Goal: Task Accomplishment & Management: Use online tool/utility

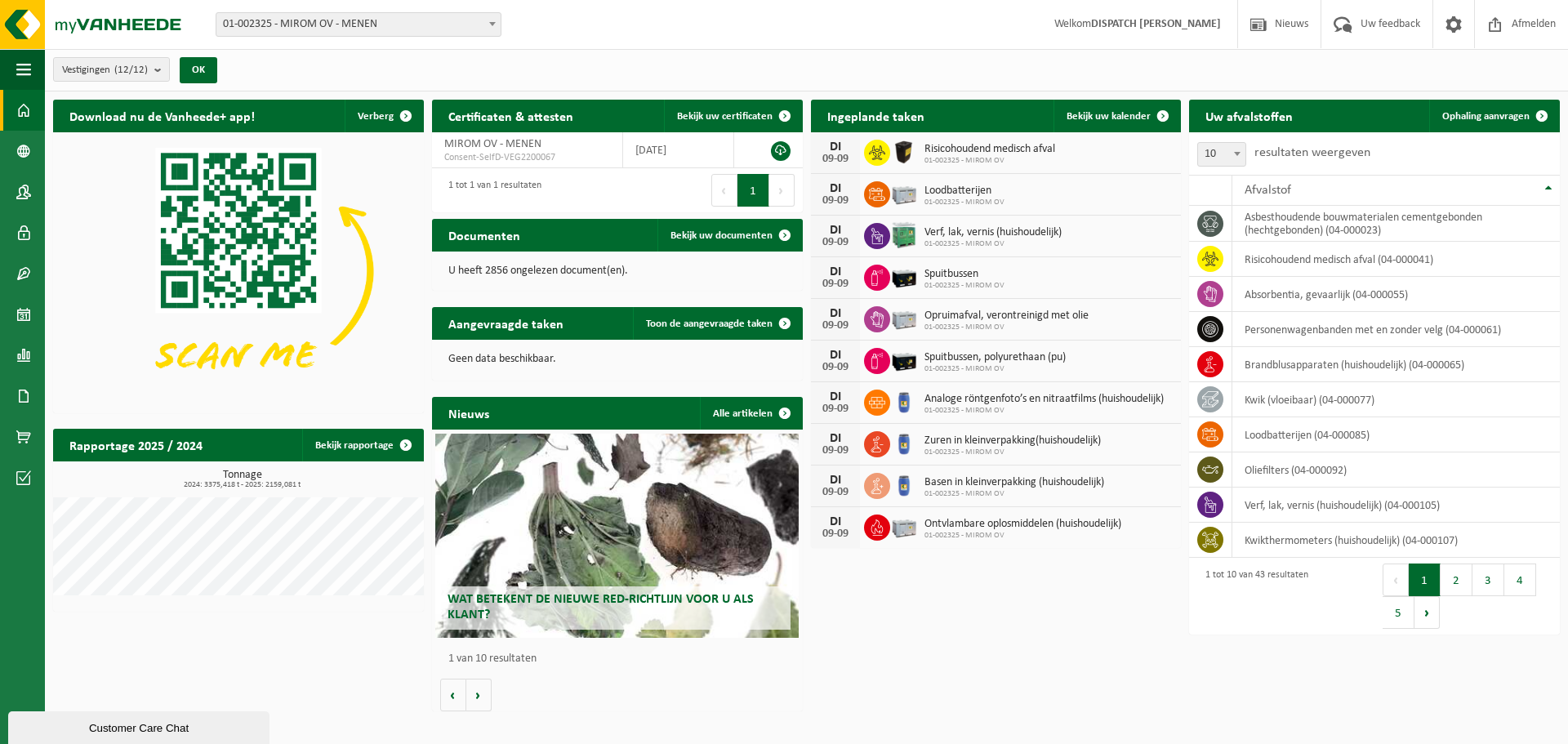
click at [940, 75] on div "Vestigingen (12/12) Alles selecteren Alles deselecteren Actieve selecteren MIRO…" at bounding box center [806, 70] width 1523 height 43
click at [1461, 129] on link "Ophaling aanvragen" at bounding box center [1494, 116] width 130 height 33
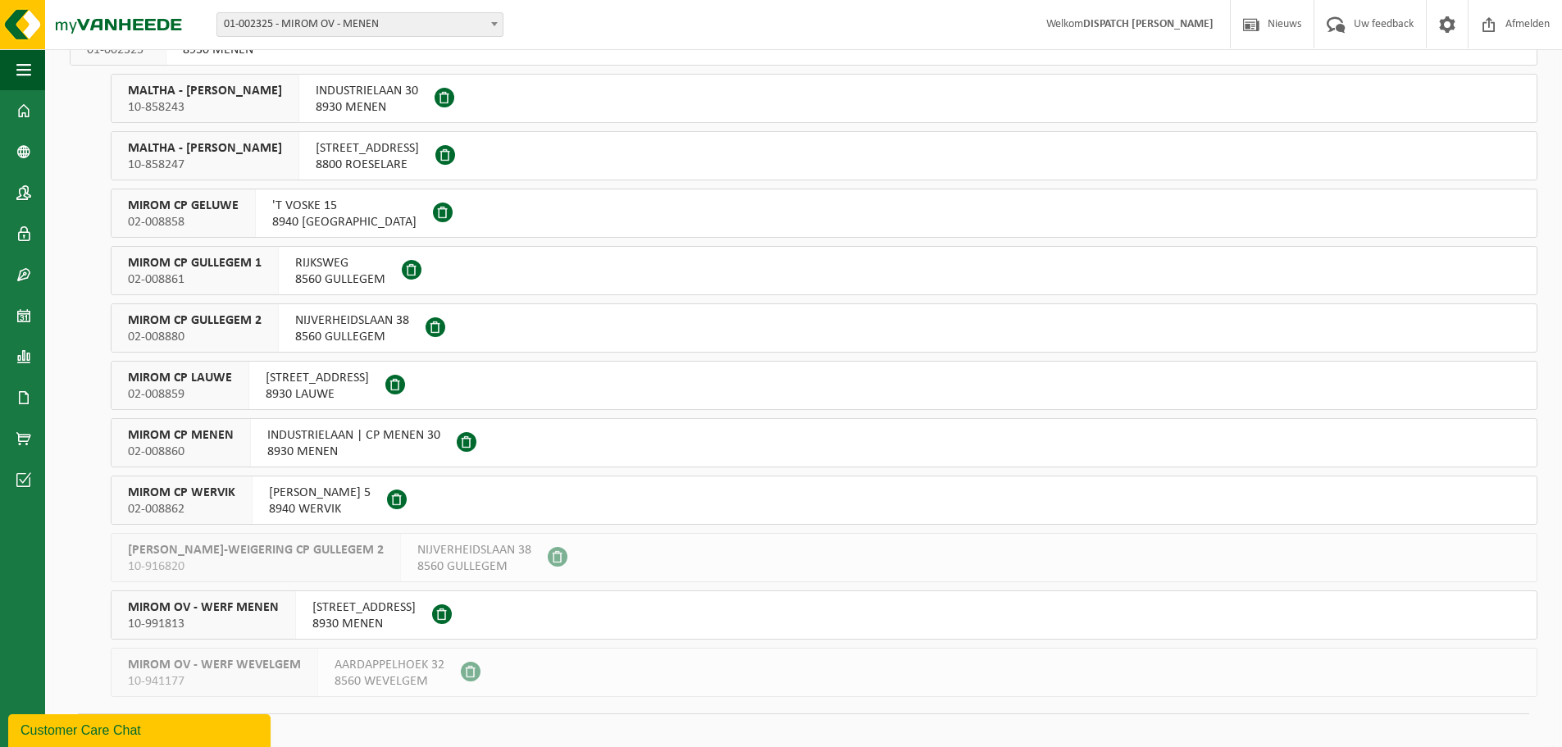
scroll to position [160, 0]
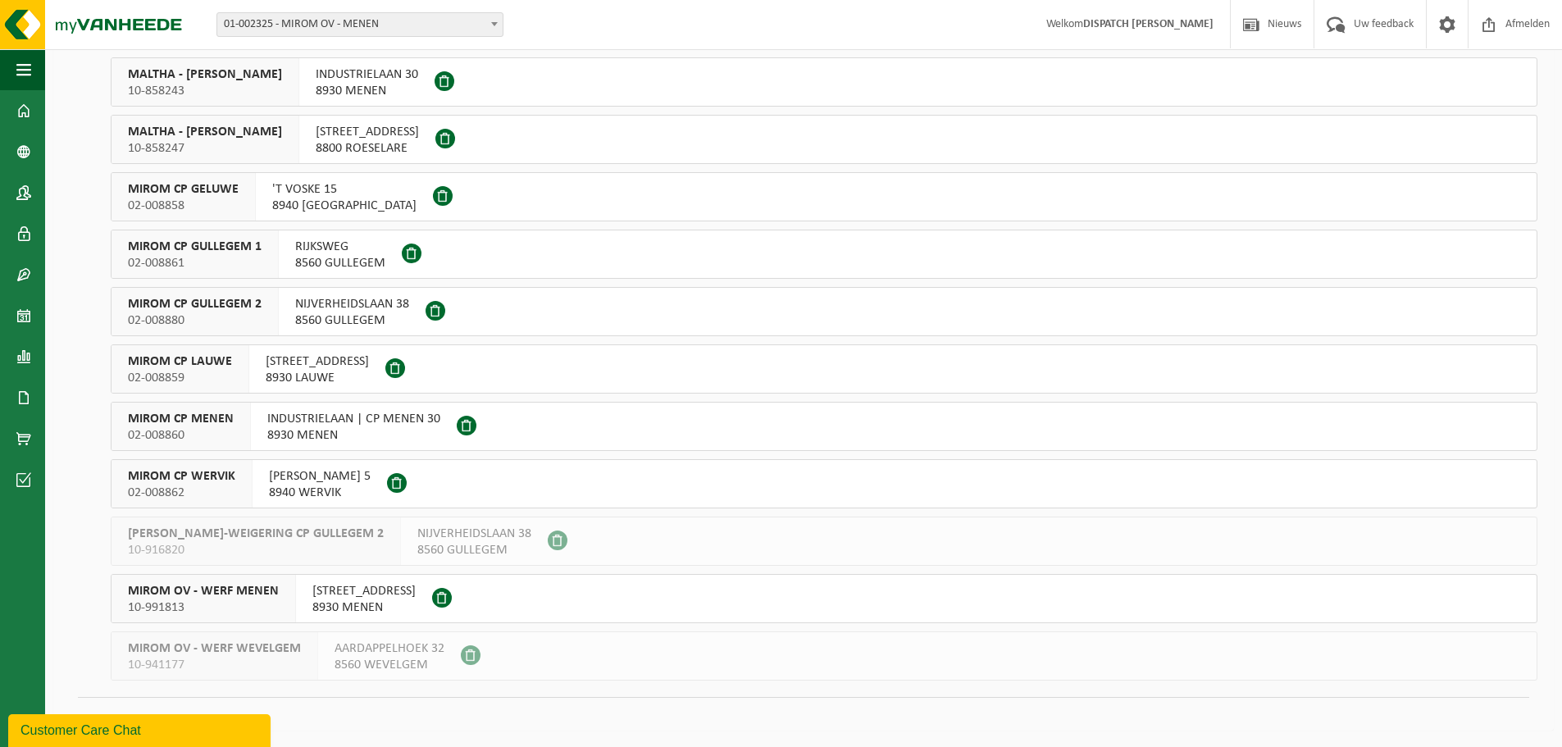
click at [221, 374] on span "02-008859" at bounding box center [180, 378] width 104 height 16
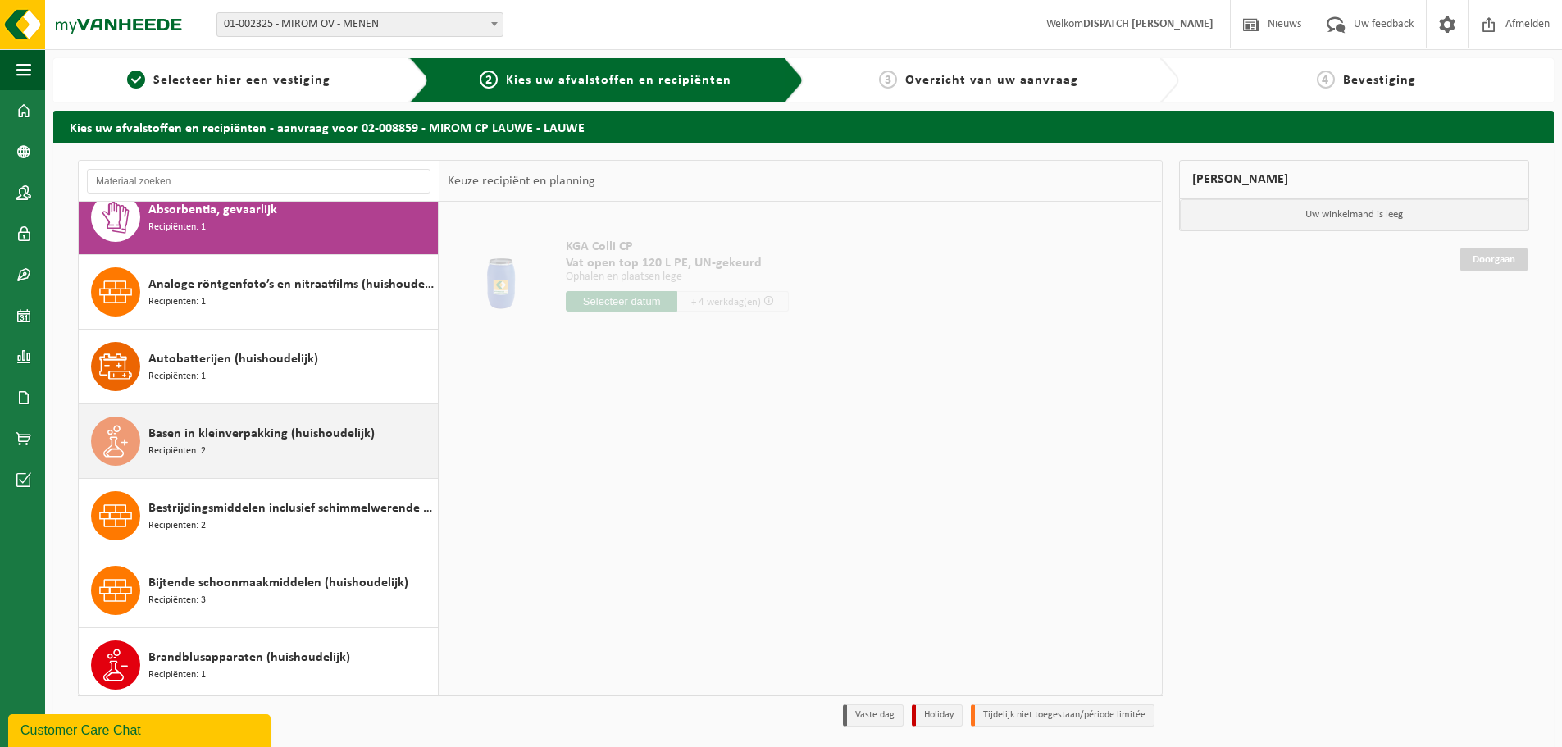
scroll to position [172, 0]
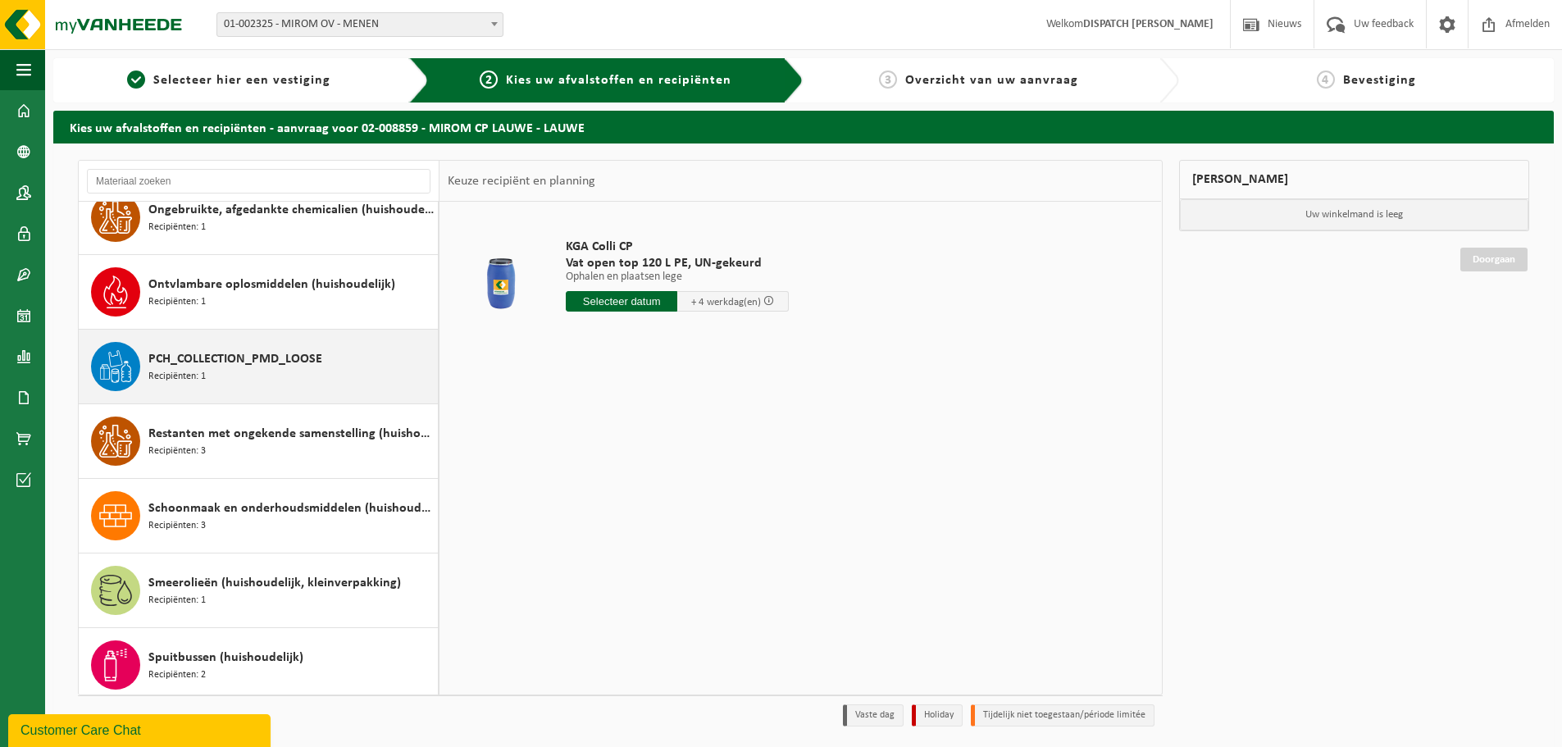
click at [297, 387] on div "PCH_COLLECTION_PMD_LOOSE Recipiënten: 1" at bounding box center [290, 366] width 285 height 49
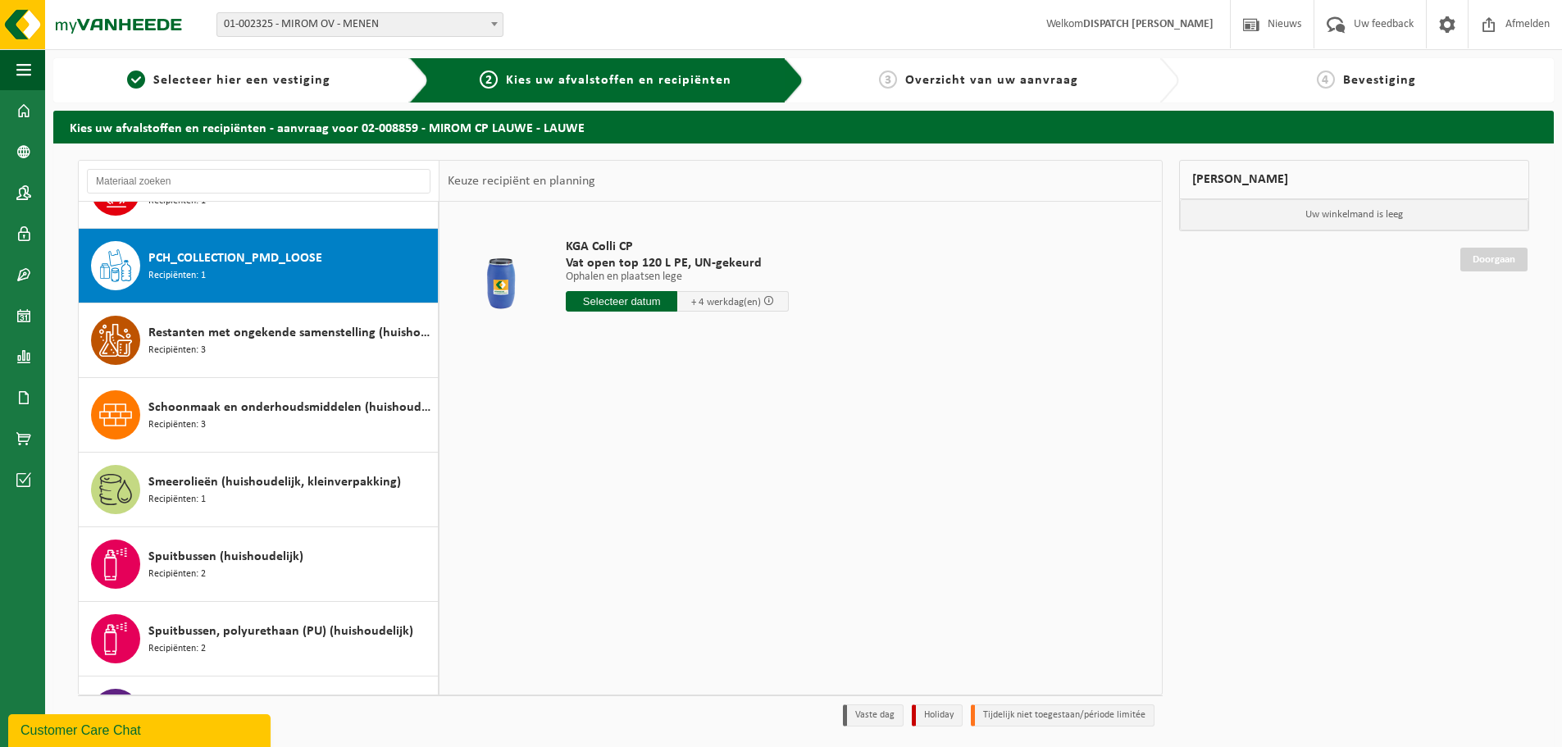
scroll to position [1194, 0]
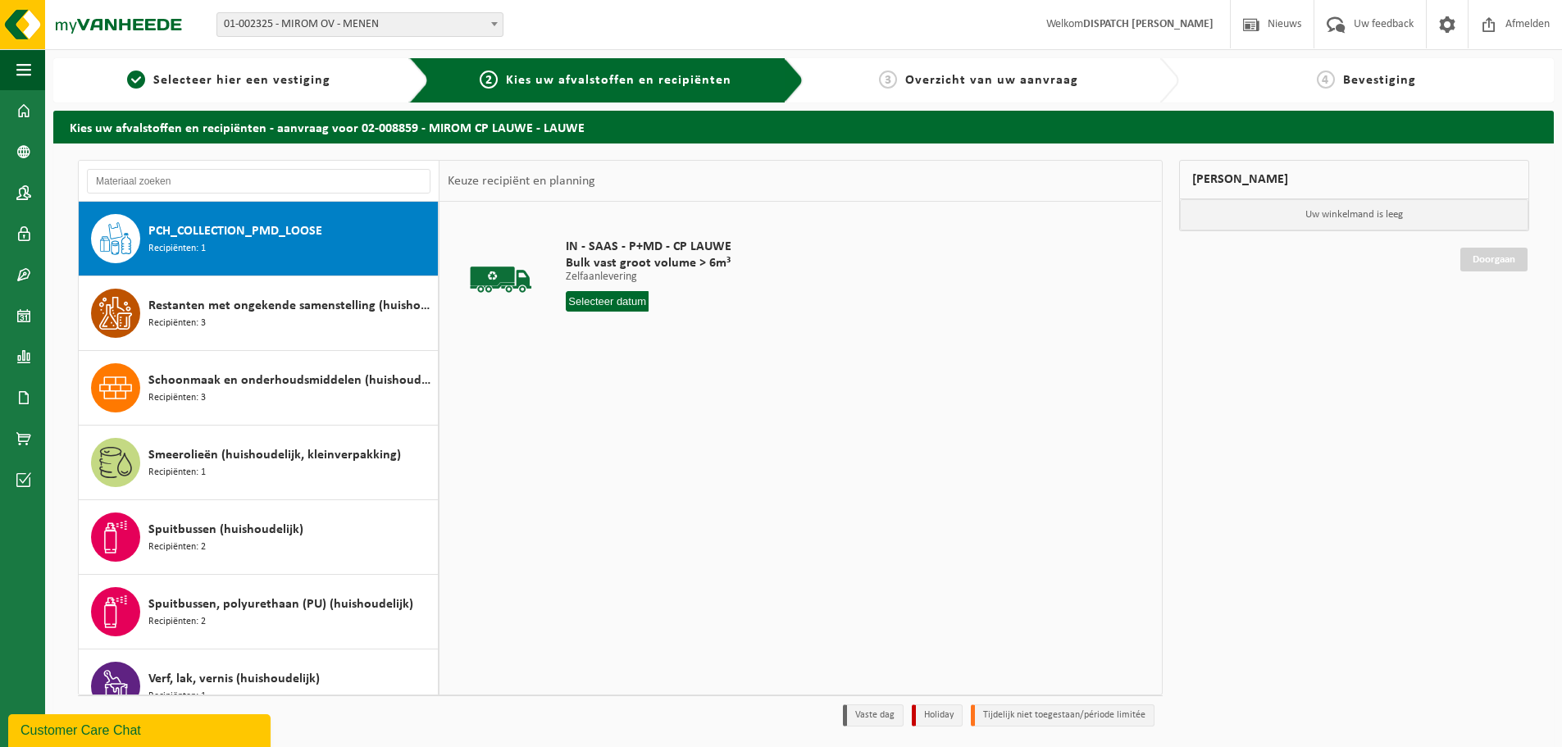
click at [583, 311] on input "text" at bounding box center [607, 301] width 83 height 20
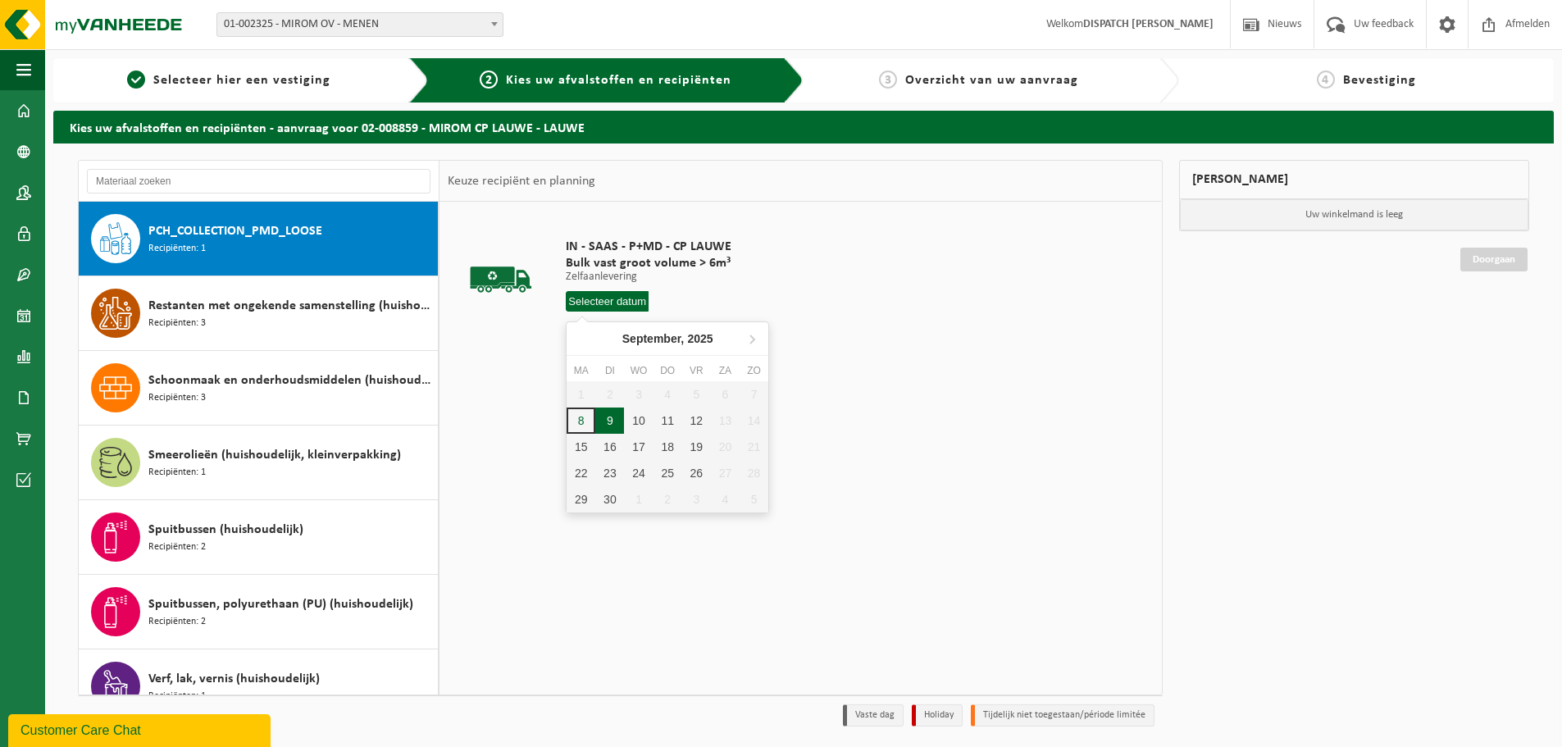
click at [609, 417] on div "9" at bounding box center [609, 420] width 29 height 26
type input "Van 2025-09-09"
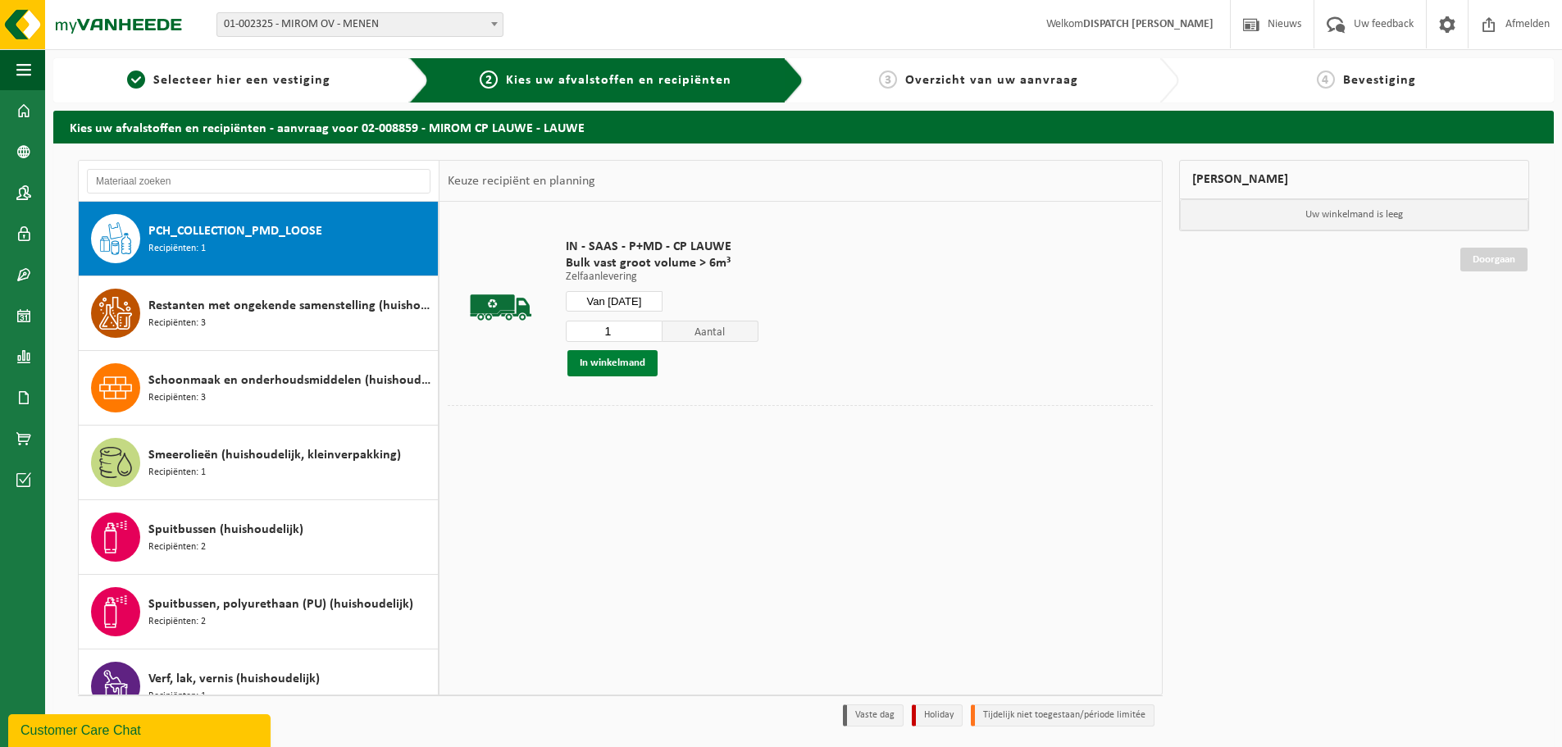
click at [629, 371] on button "In winkelmand" at bounding box center [612, 363] width 90 height 26
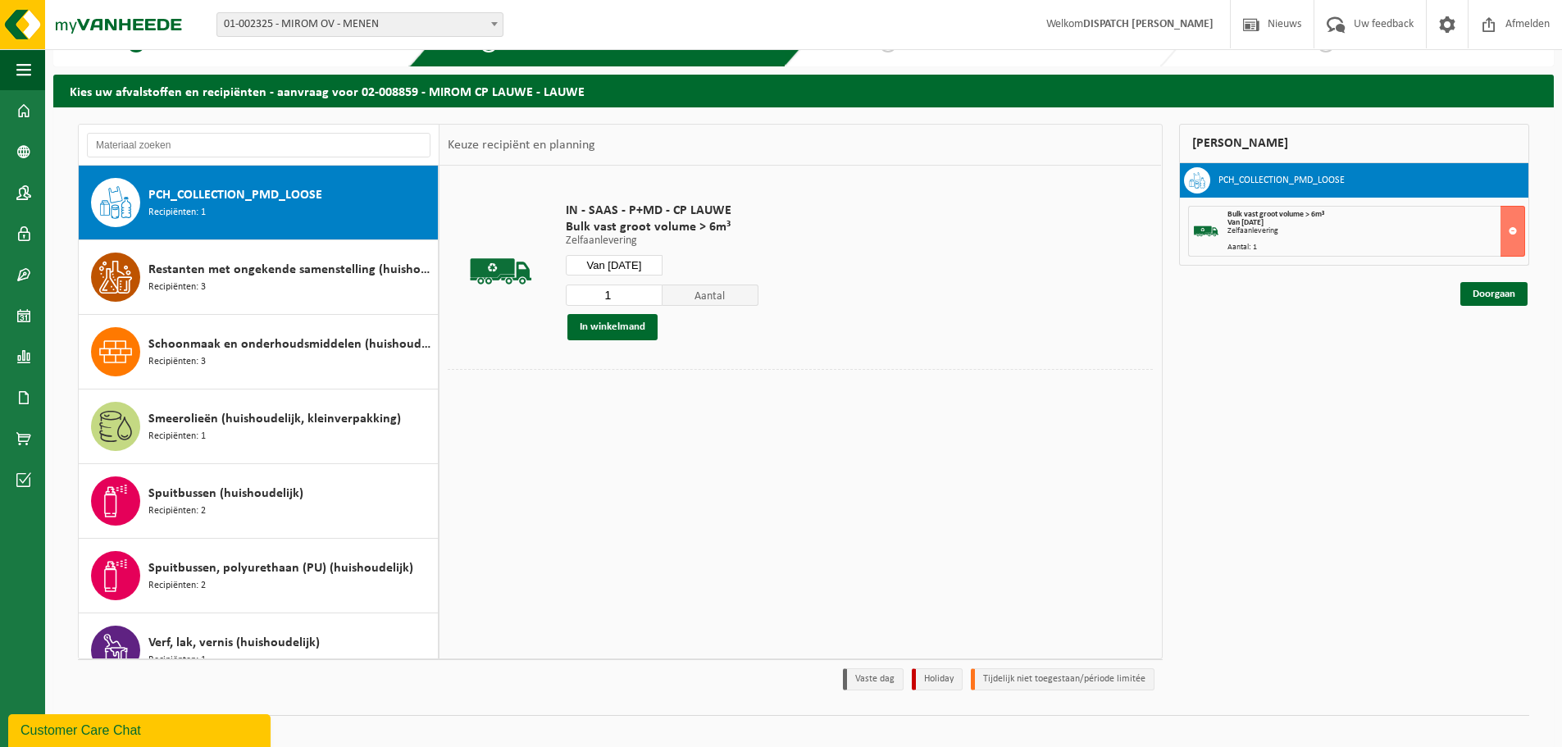
scroll to position [54, 0]
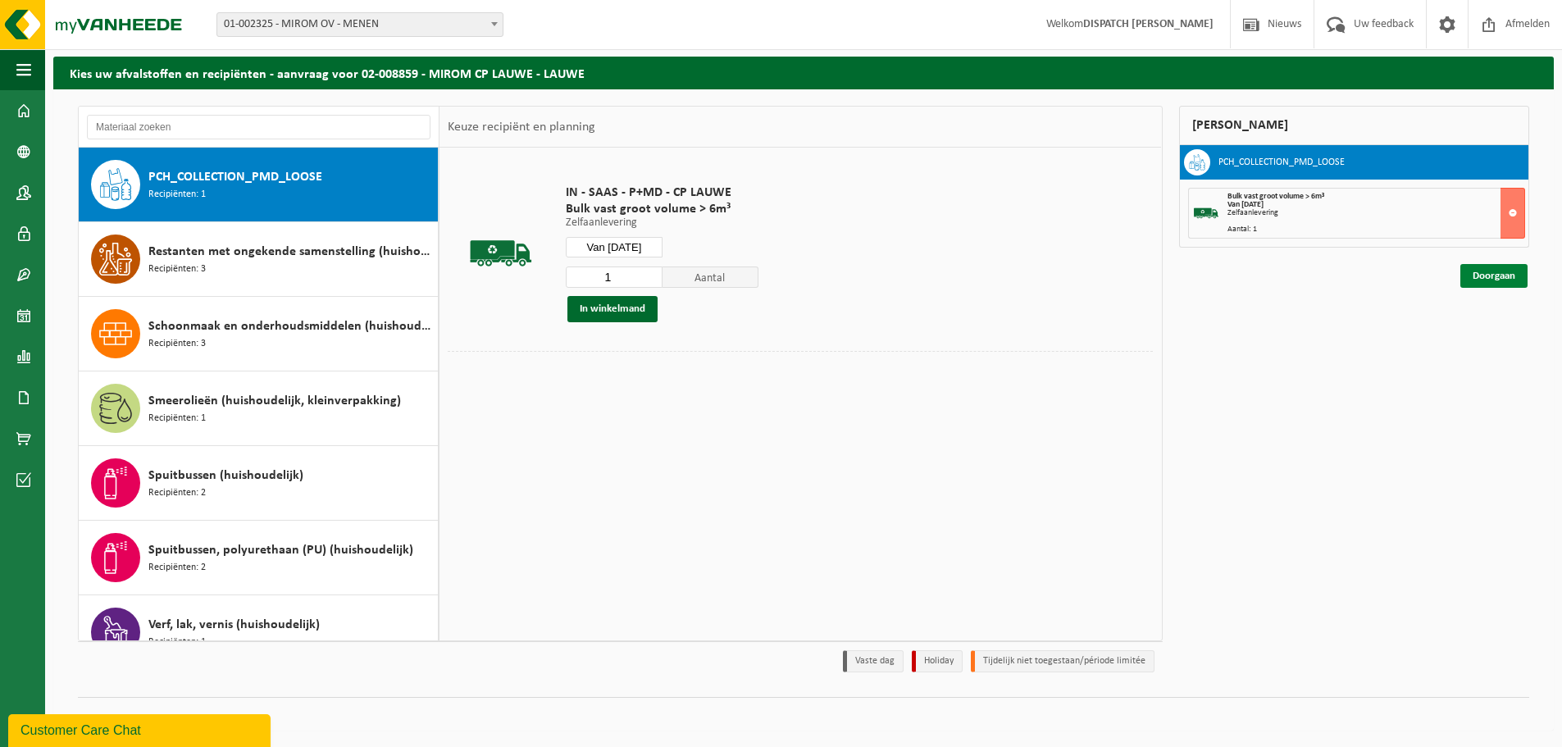
click at [1490, 272] on link "Doorgaan" at bounding box center [1493, 276] width 67 height 24
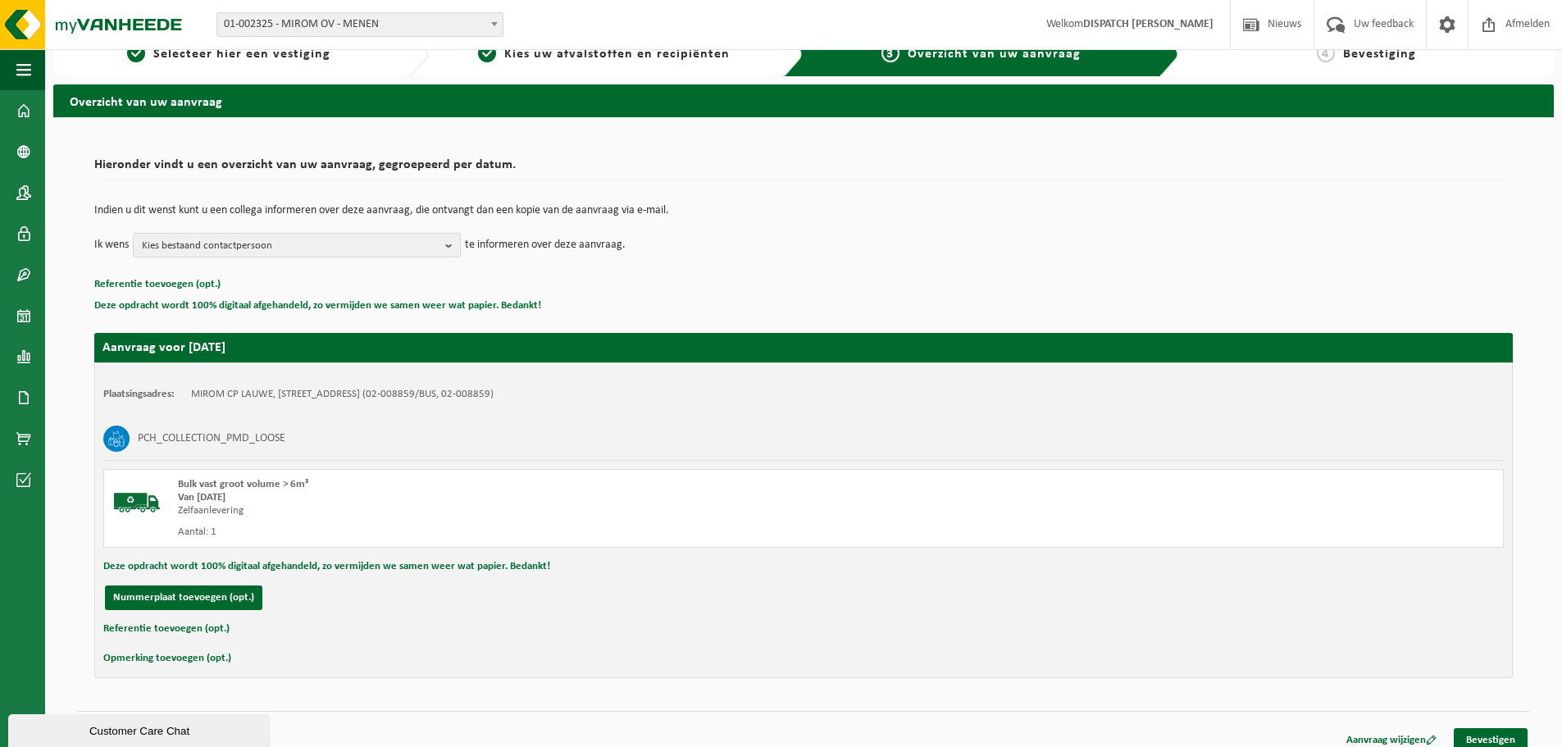
scroll to position [40, 0]
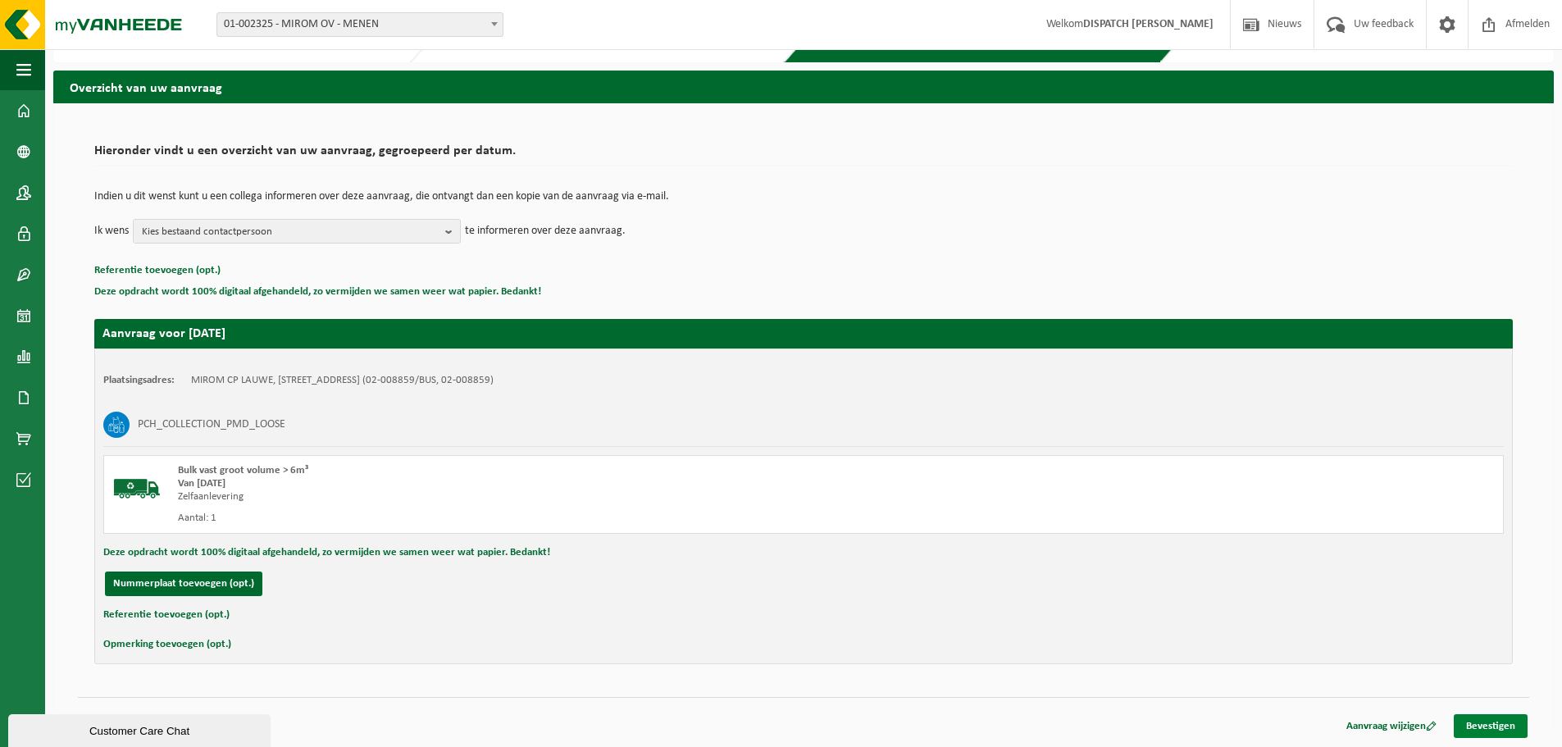
click at [1485, 730] on link "Bevestigen" at bounding box center [1491, 726] width 74 height 24
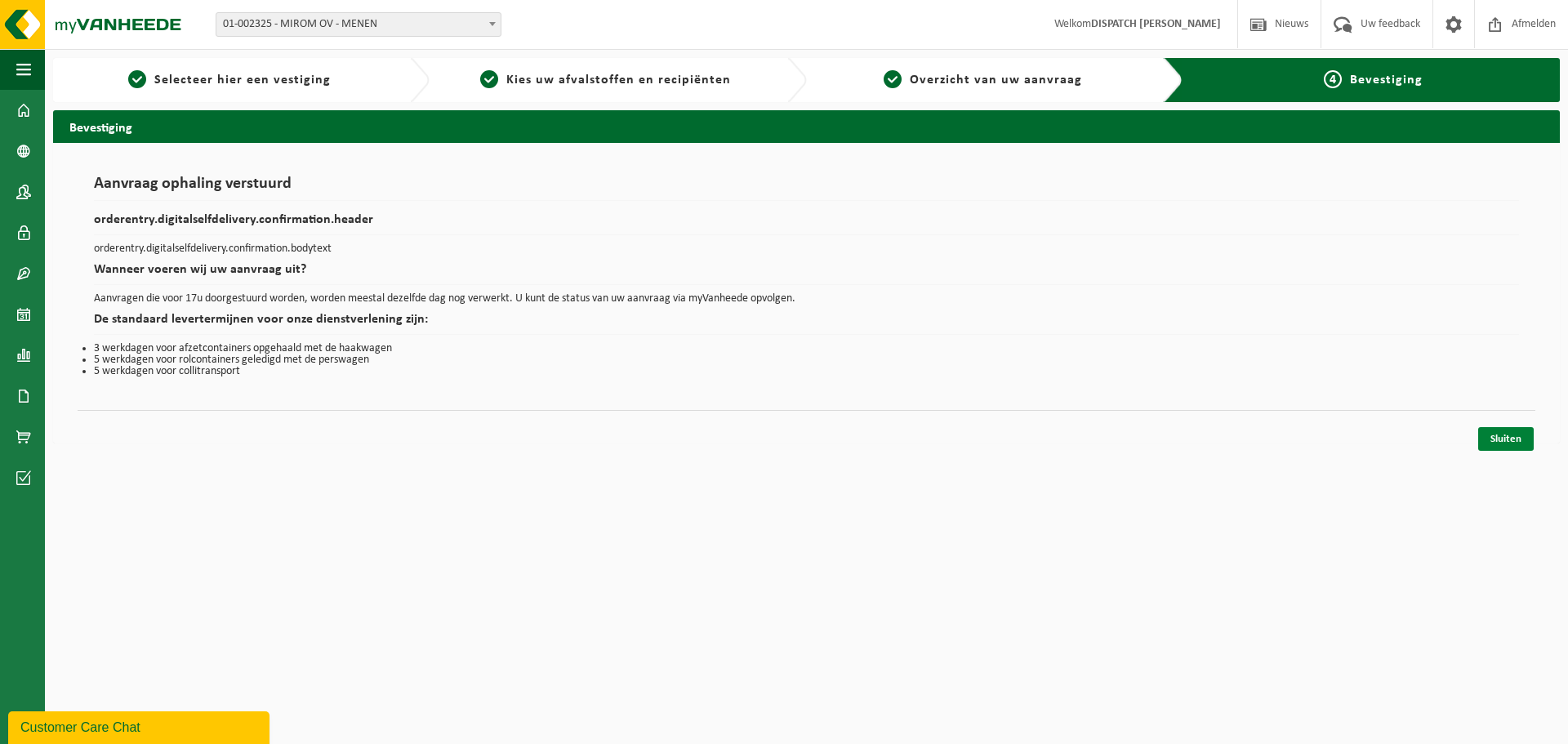
click at [1490, 432] on link "Sluiten" at bounding box center [1506, 439] width 56 height 24
